Goal: Task Accomplishment & Management: Manage account settings

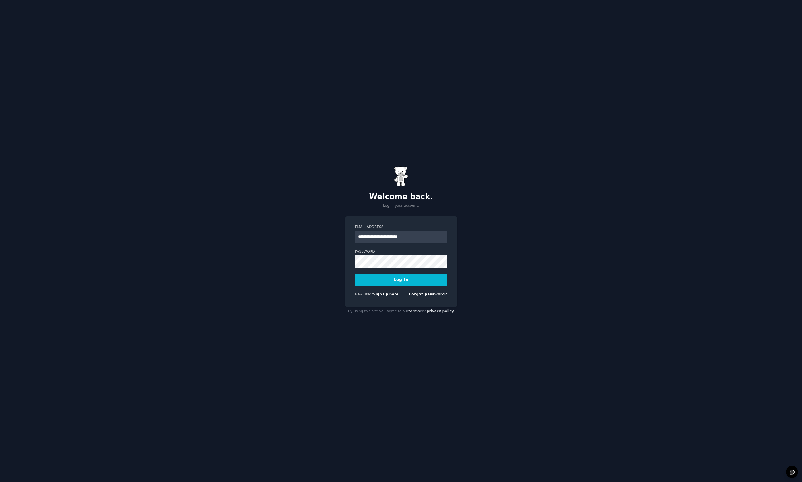
type input "**********"
click at [413, 281] on button "Log In" at bounding box center [401, 280] width 92 height 12
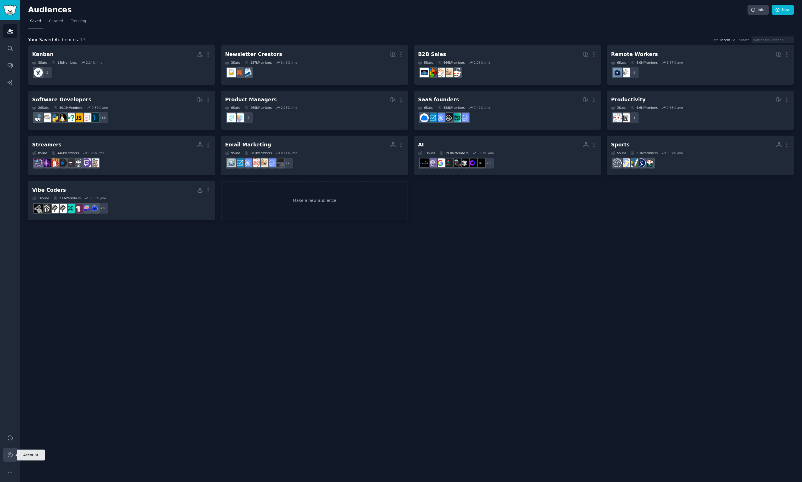
click at [10, 453] on icon "Sidebar" at bounding box center [10, 454] width 5 height 5
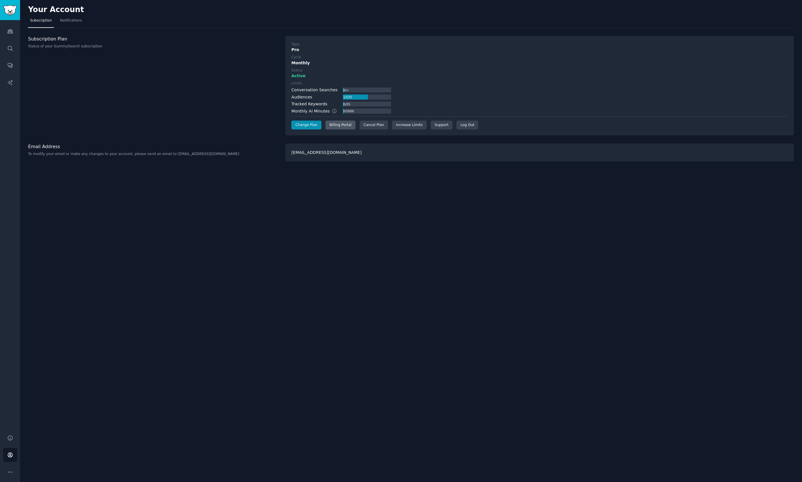
click at [341, 126] on div "Billing Portal" at bounding box center [341, 124] width 30 height 9
click at [309, 124] on link "Change Plan" at bounding box center [306, 124] width 30 height 9
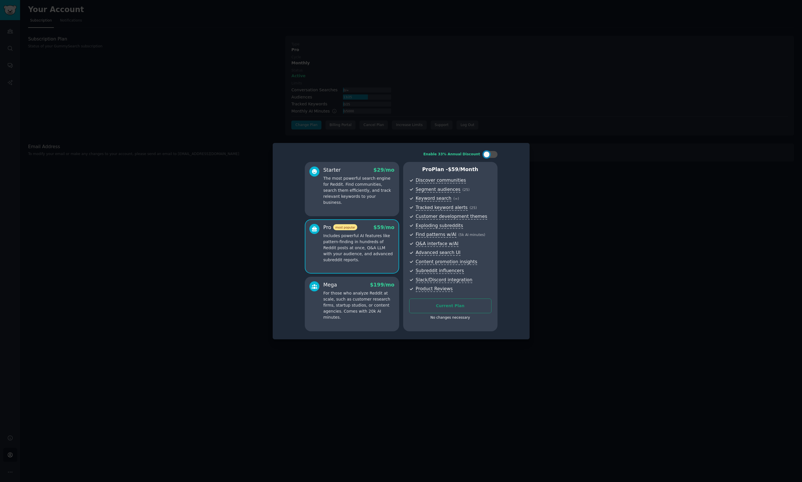
click at [500, 123] on div at bounding box center [401, 241] width 802 height 482
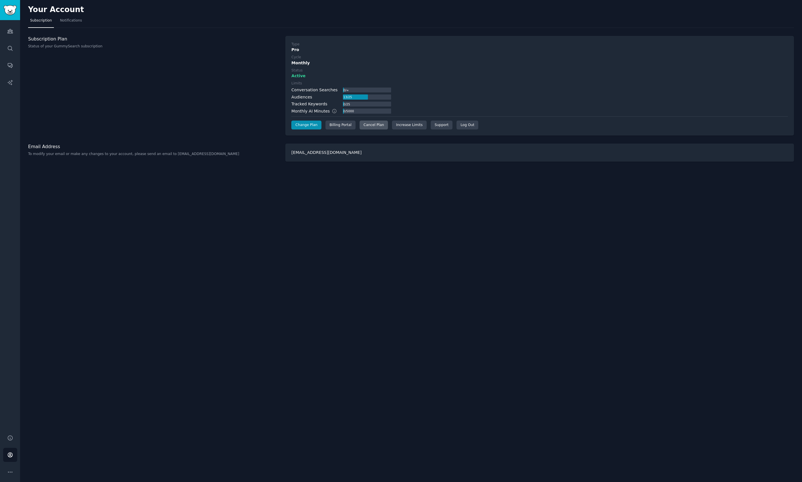
click at [371, 126] on div "Cancel Plan" at bounding box center [374, 124] width 28 height 9
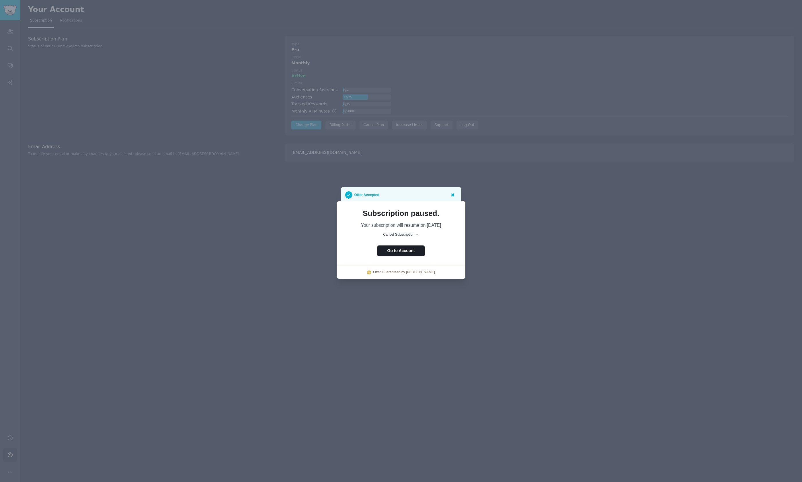
click at [454, 195] on icon at bounding box center [453, 194] width 3 height 3
